Goal: Connect with others: Connect with others

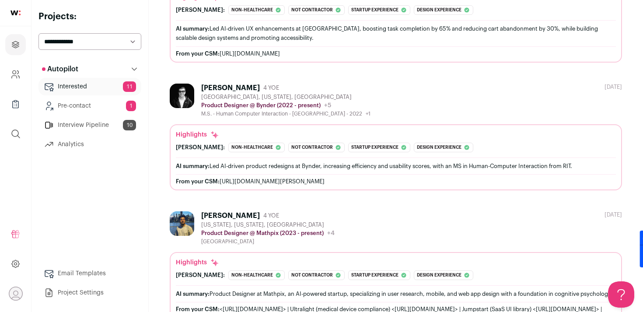
scroll to position [1610, 0]
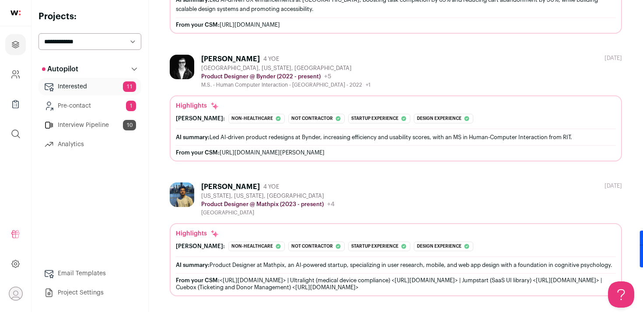
click at [277, 277] on div "From your CSM: <[URL][DOMAIN_NAME]> | Ultralight (medical device compliance) <[…" at bounding box center [396, 284] width 440 height 14
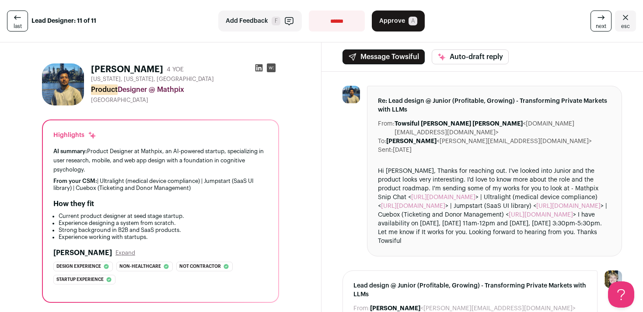
click at [427, 194] on link "[URL][DOMAIN_NAME]" at bounding box center [443, 197] width 64 height 6
click at [261, 68] on icon at bounding box center [259, 67] width 9 height 9
